Goal: Navigation & Orientation: Find specific page/section

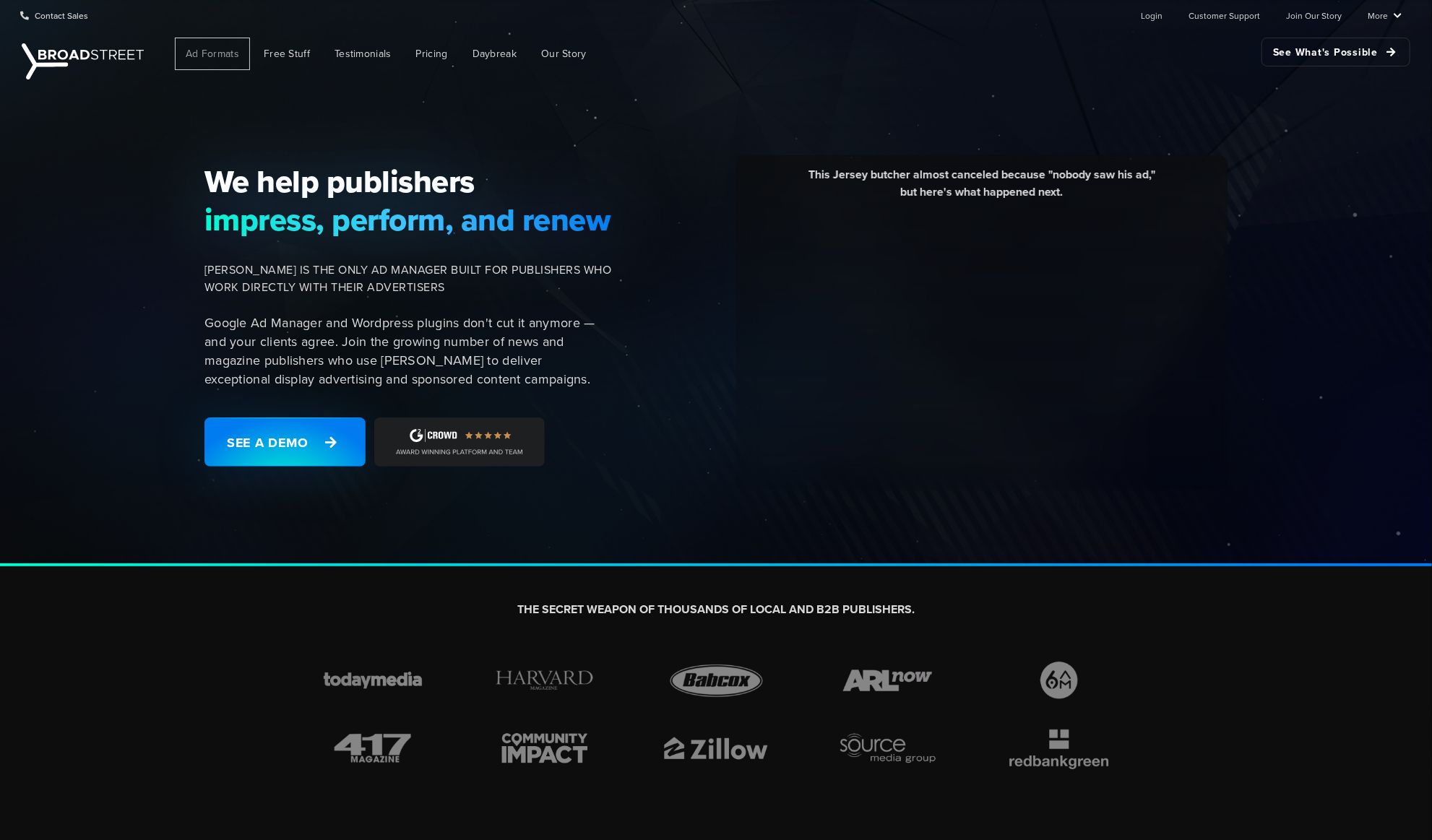
click at [205, 54] on span "Ad Formats" at bounding box center [212, 54] width 53 height 16
click at [232, 54] on span "Ad Formats" at bounding box center [212, 54] width 53 height 16
click at [1143, 22] on ul "Login Customer Support Join Our Story More Resources Blog Partners Case Studies…" at bounding box center [1259, 15] width 284 height 29
click at [1159, 14] on link "Login" at bounding box center [1151, 15] width 21 height 29
